Goal: Information Seeking & Learning: Learn about a topic

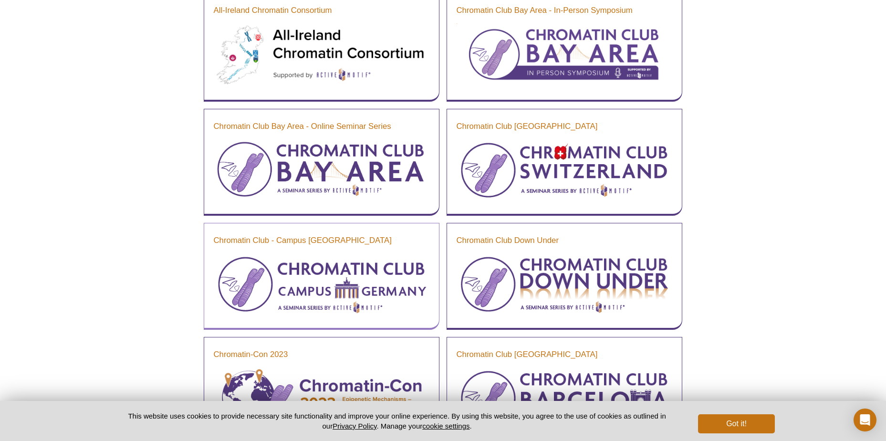
scroll to position [811, 0]
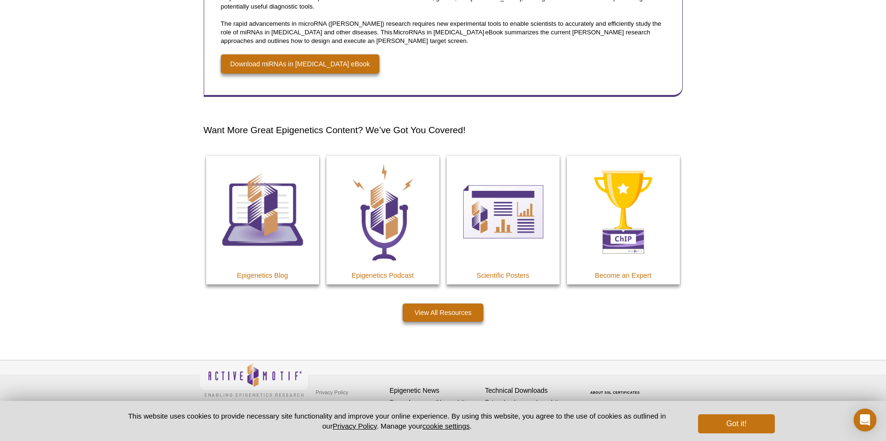
scroll to position [1561, 0]
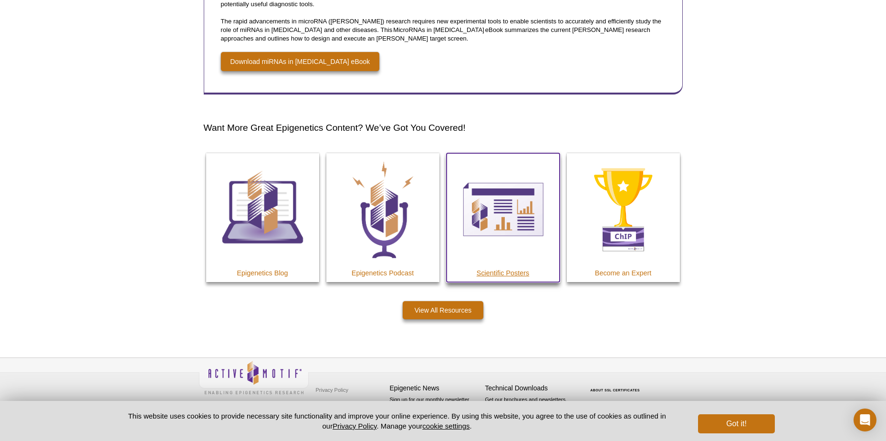
click at [520, 253] on img at bounding box center [502, 209] width 113 height 113
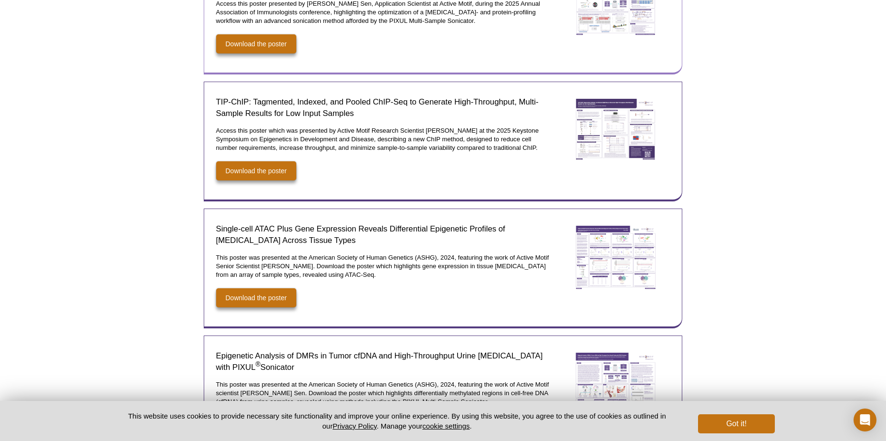
scroll to position [382, 0]
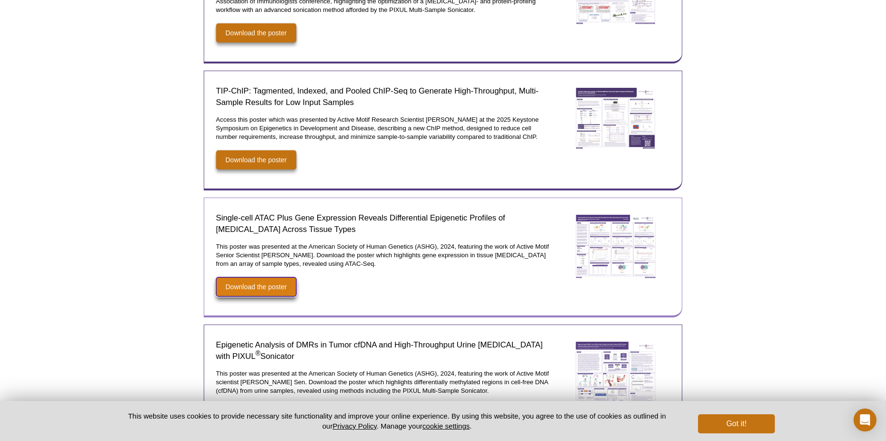
click at [230, 279] on link "Download the poster" at bounding box center [256, 286] width 80 height 19
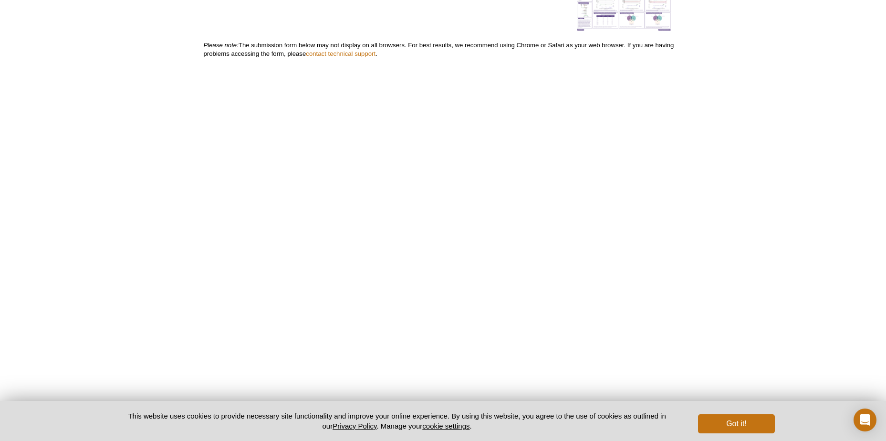
scroll to position [145, 0]
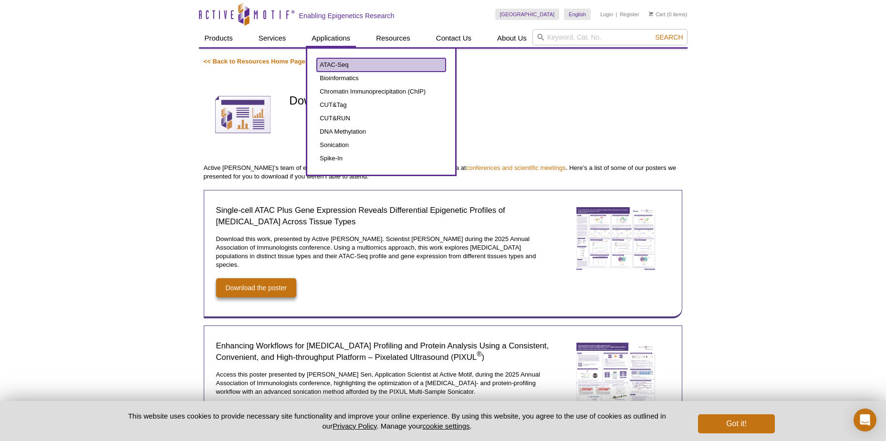
click at [336, 66] on link "ATAC-Seq" at bounding box center [381, 64] width 129 height 13
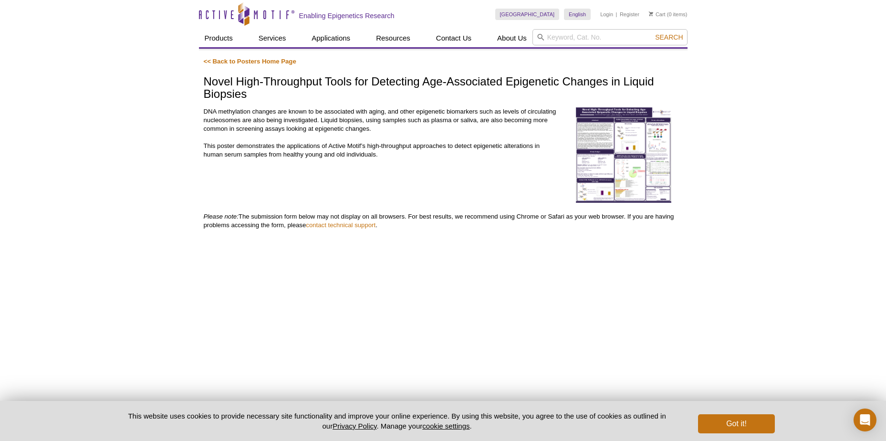
click at [592, 166] on img at bounding box center [623, 154] width 95 height 95
click at [603, 145] on img at bounding box center [623, 154] width 95 height 95
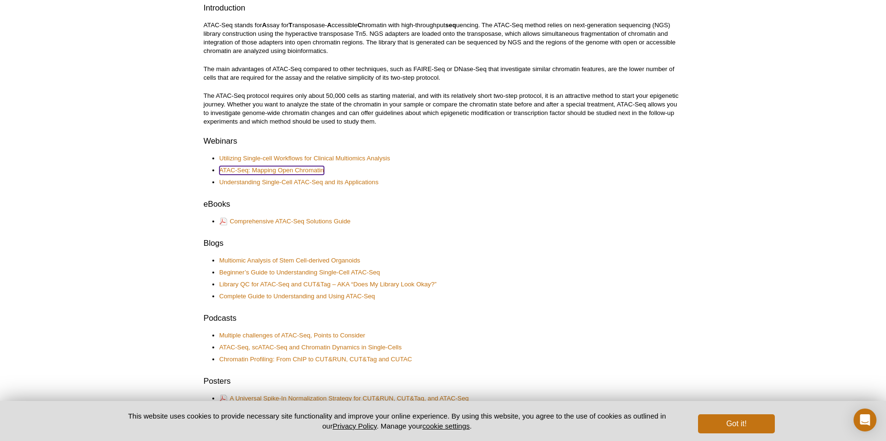
scroll to position [334, 0]
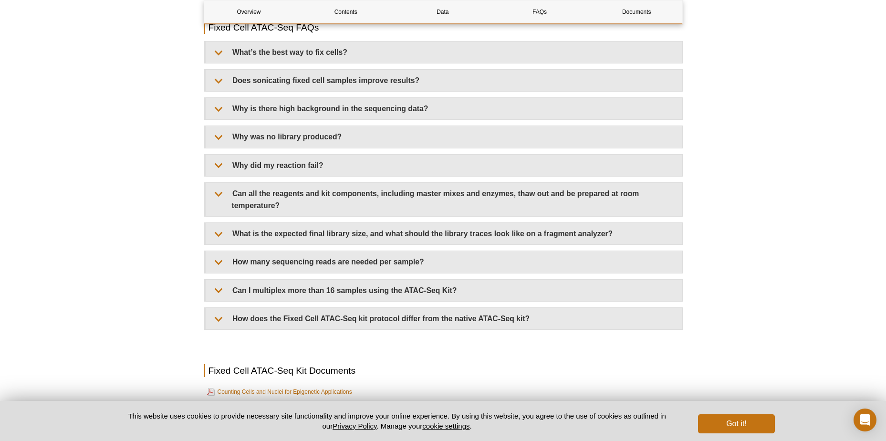
scroll to position [2576, 0]
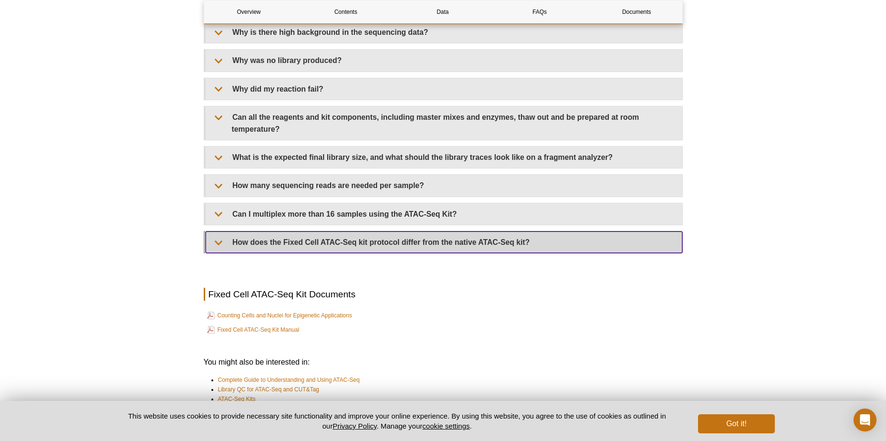
click at [227, 241] on summary "How does the Fixed Cell ATAC-Seq kit protocol differ from the native ATAC-Seq k…" at bounding box center [444, 241] width 477 height 21
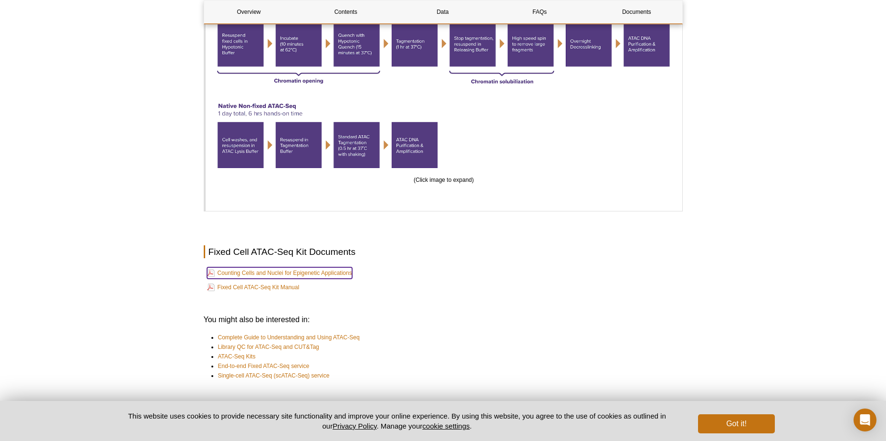
scroll to position [2945, 0]
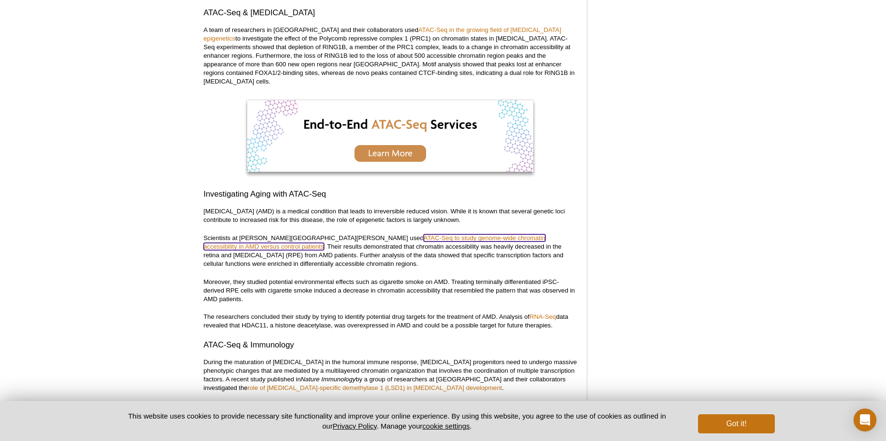
scroll to position [1670, 0]
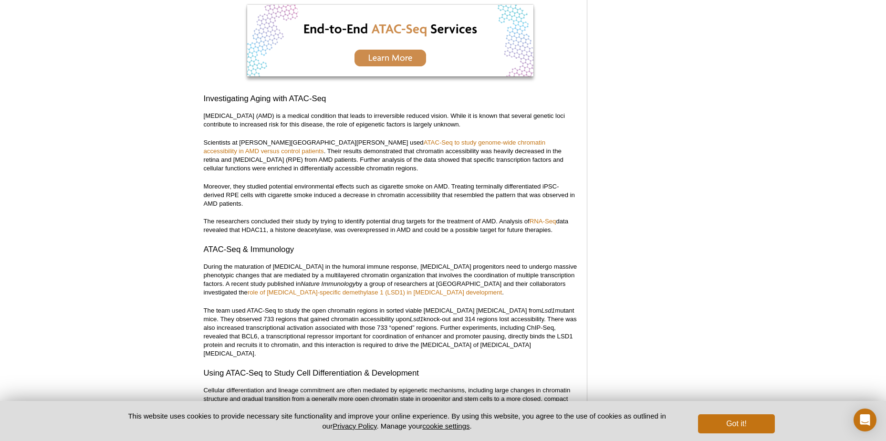
click at [769, 365] on div "Active Motif Logo Enabling Epigenetics Research 0 Search Skip to content Active…" at bounding box center [443, 110] width 886 height 3513
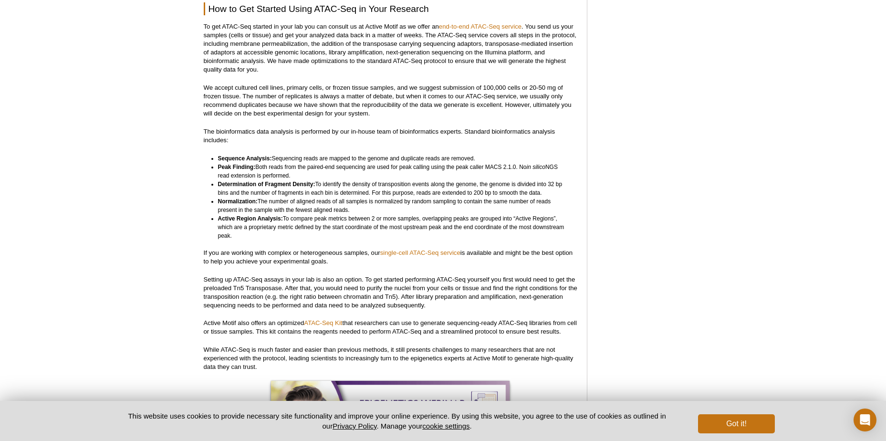
scroll to position [2152, 0]
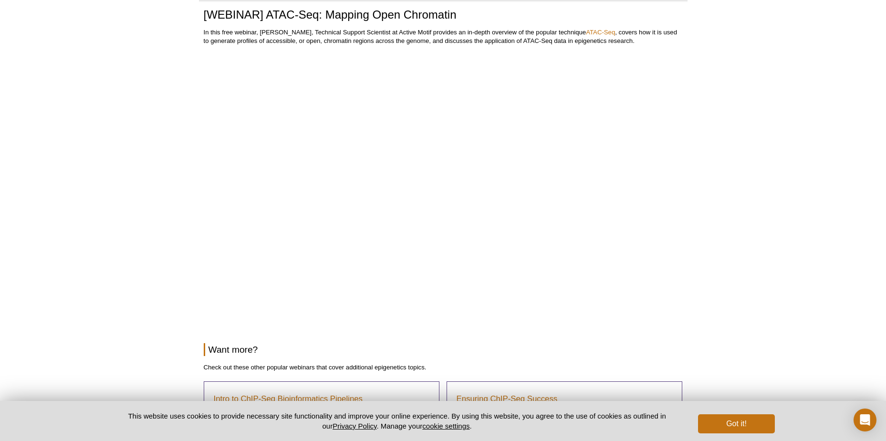
scroll to position [48, 0]
